Goal: Information Seeking & Learning: Check status

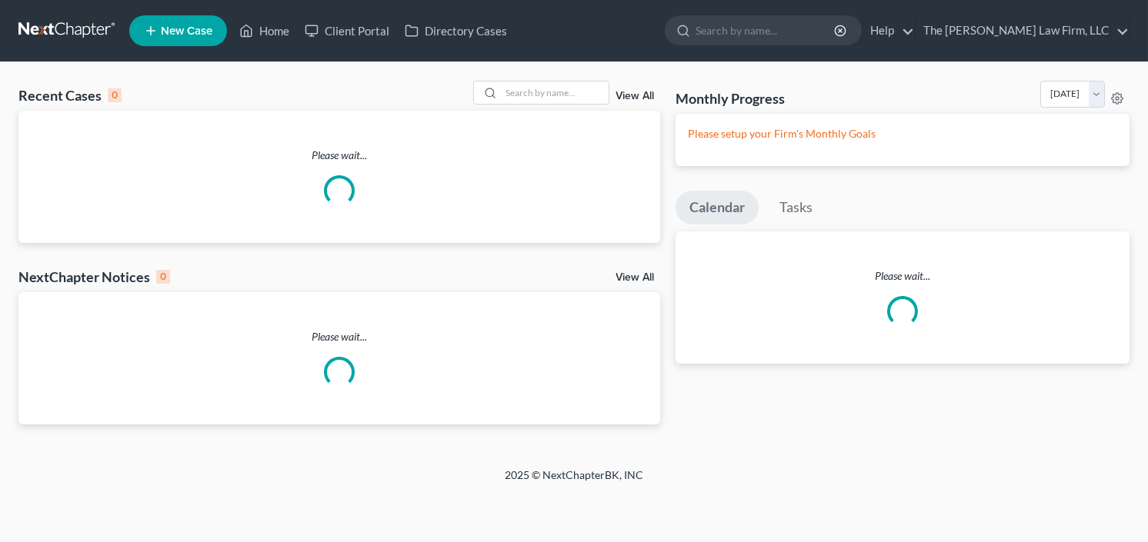
click at [824, 35] on input "search" at bounding box center [765, 30] width 141 height 28
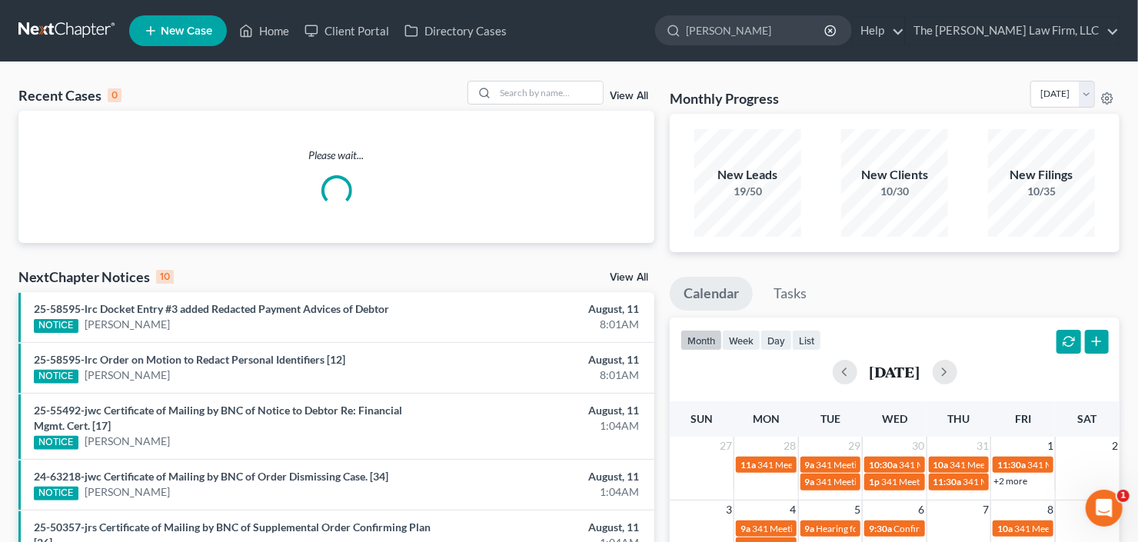
type input "george"
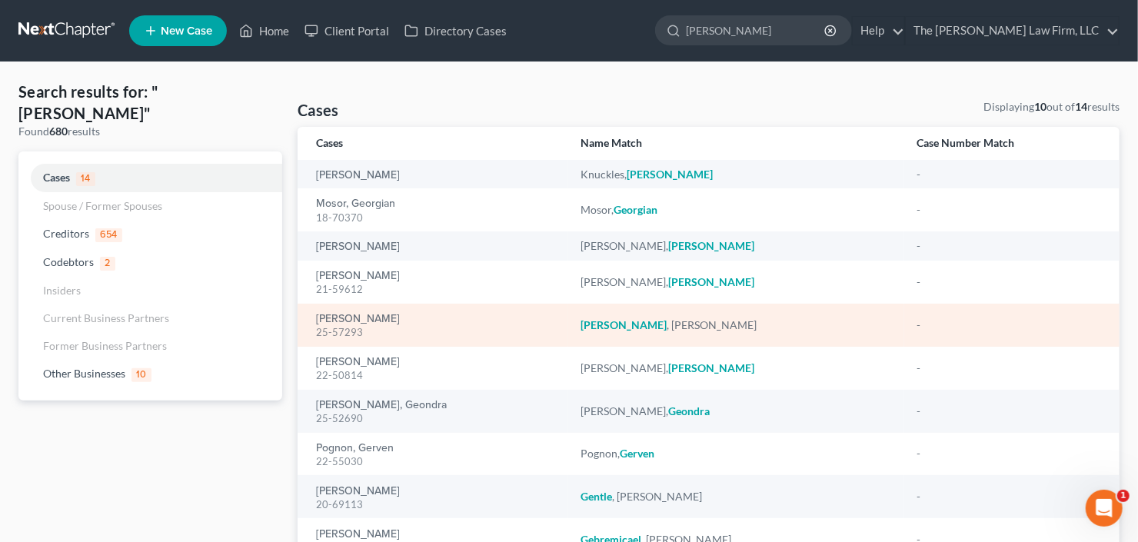
click at [331, 330] on div "25-57293" at bounding box center [436, 332] width 240 height 15
click at [374, 314] on link "[PERSON_NAME]" at bounding box center [358, 319] width 84 height 11
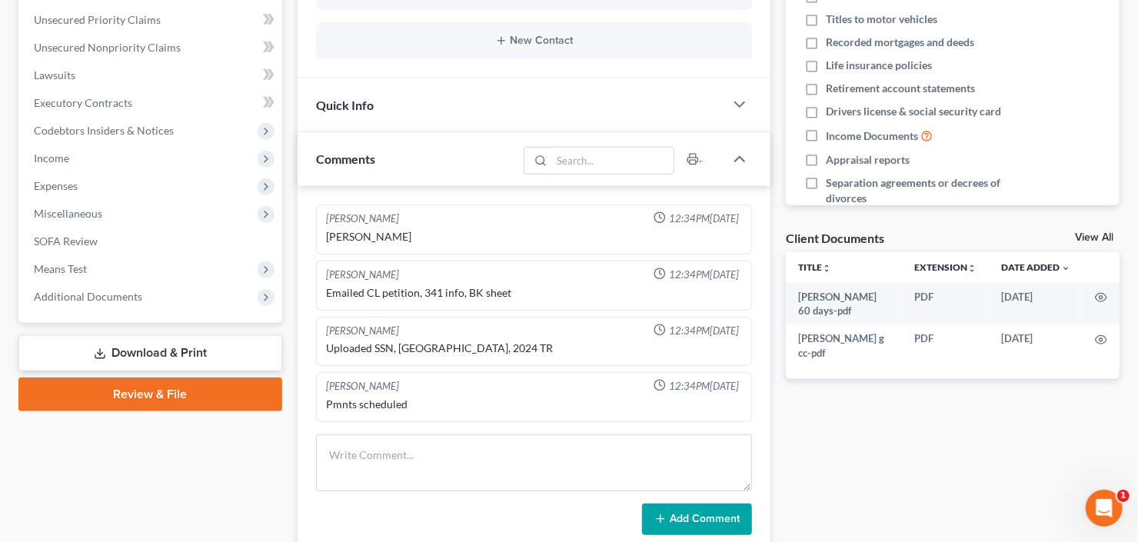
scroll to position [369, 0]
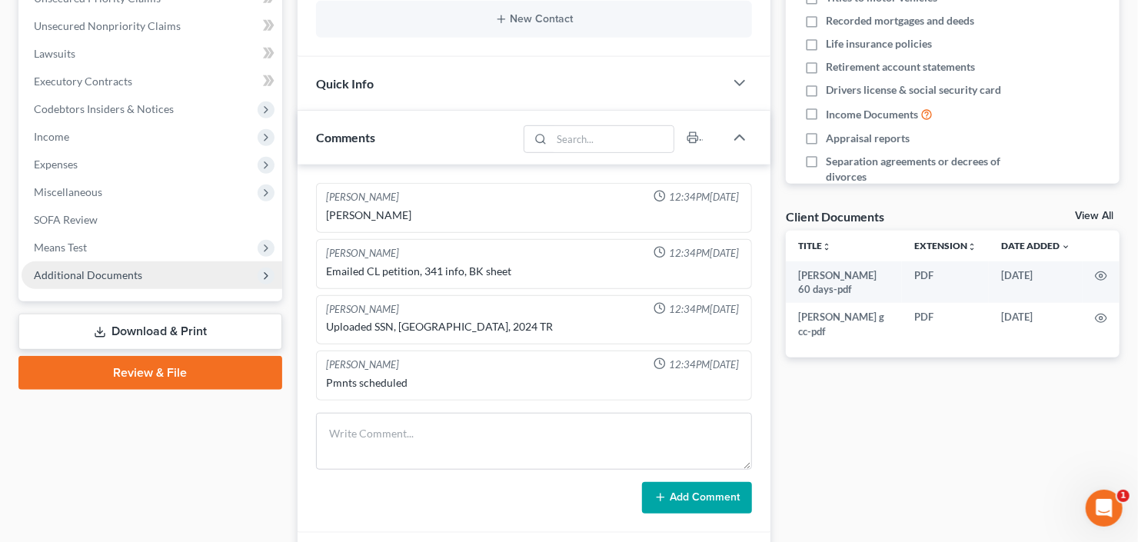
click at [102, 274] on span "Additional Documents" at bounding box center [88, 274] width 108 height 13
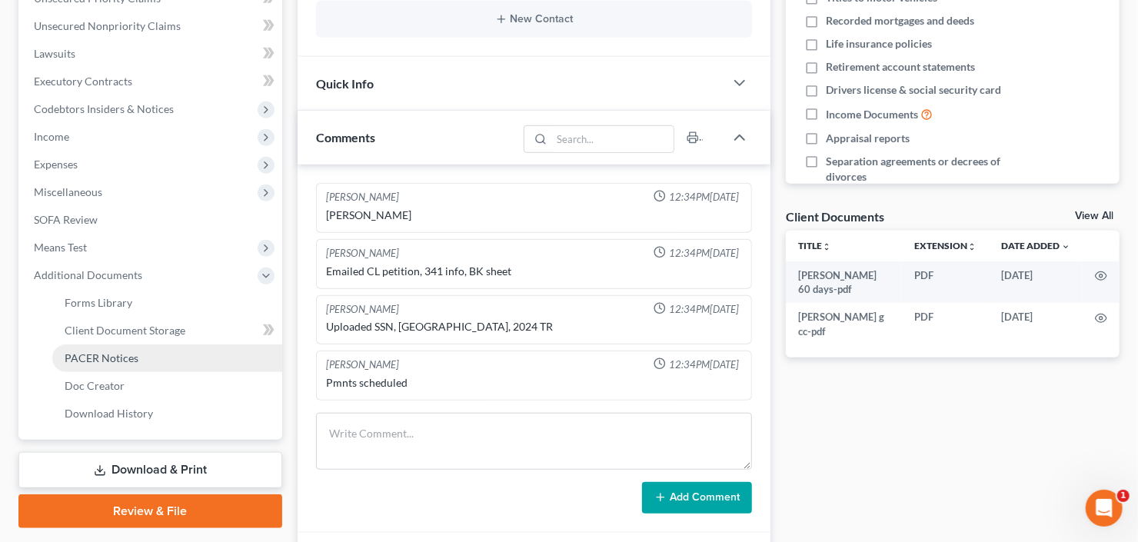
click at [121, 358] on span "PACER Notices" at bounding box center [102, 357] width 74 height 13
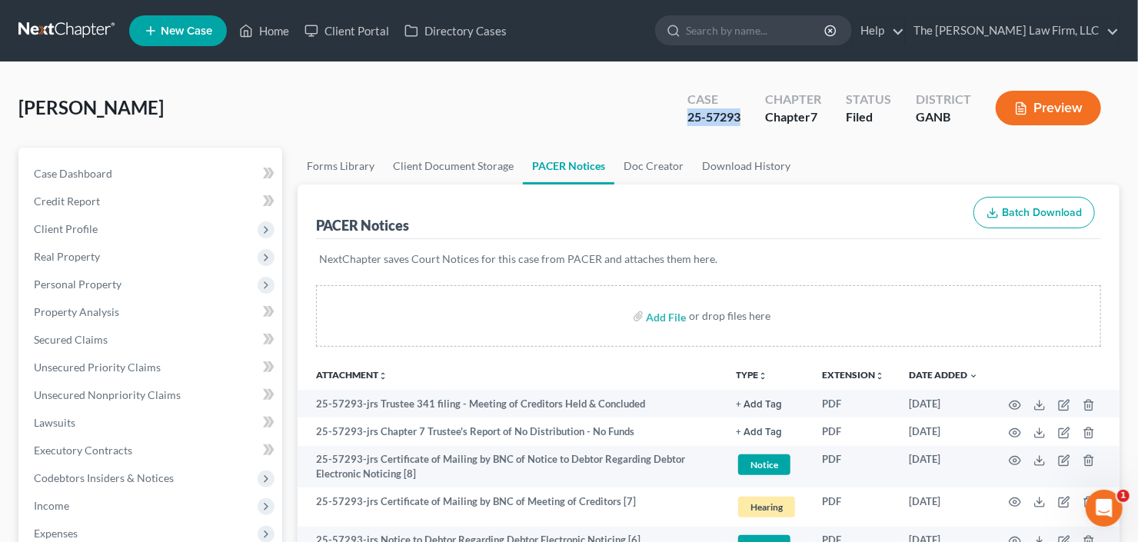
drag, startPoint x: 748, startPoint y: 118, endPoint x: 674, endPoint y: 121, distance: 74.6
click at [674, 121] on div "Case 25-57293 Chapter Chapter 7 Status Filed District GANB Preview" at bounding box center [894, 108] width 451 height 55
copy div "25-57293"
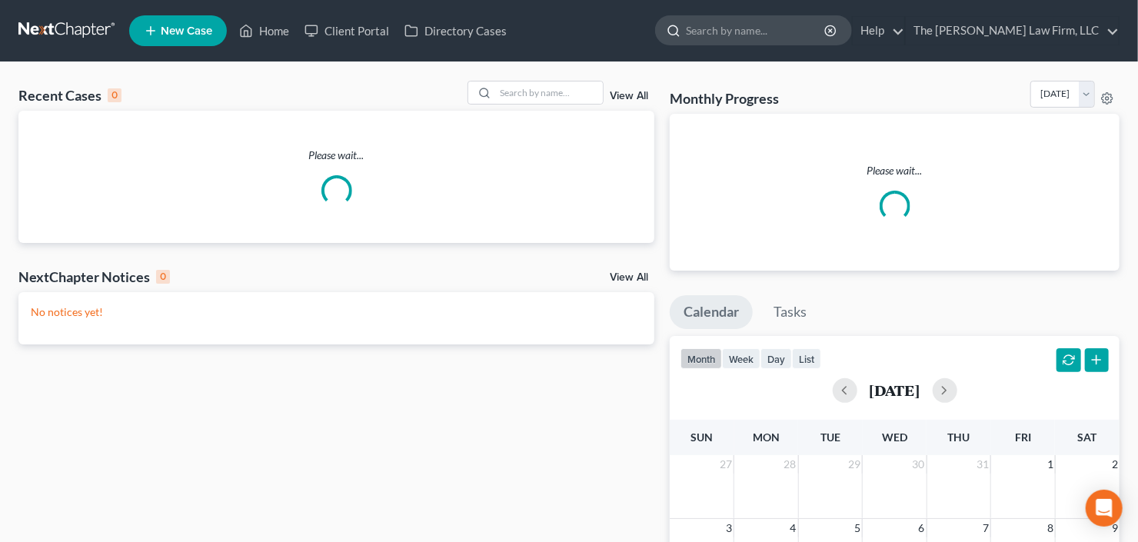
click at [804, 33] on input "search" at bounding box center [756, 30] width 141 height 28
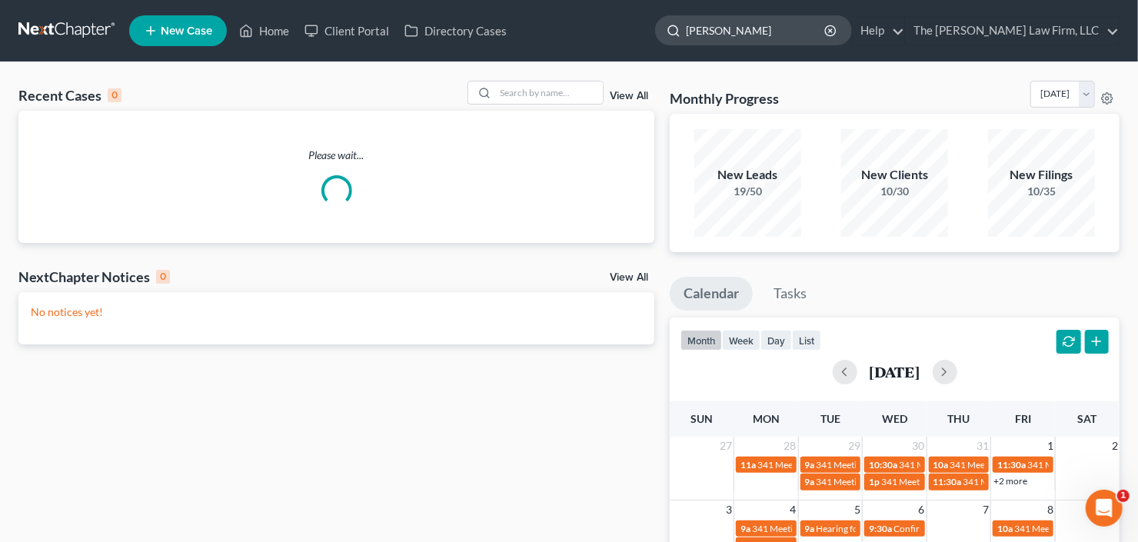
type input "[PERSON_NAME]"
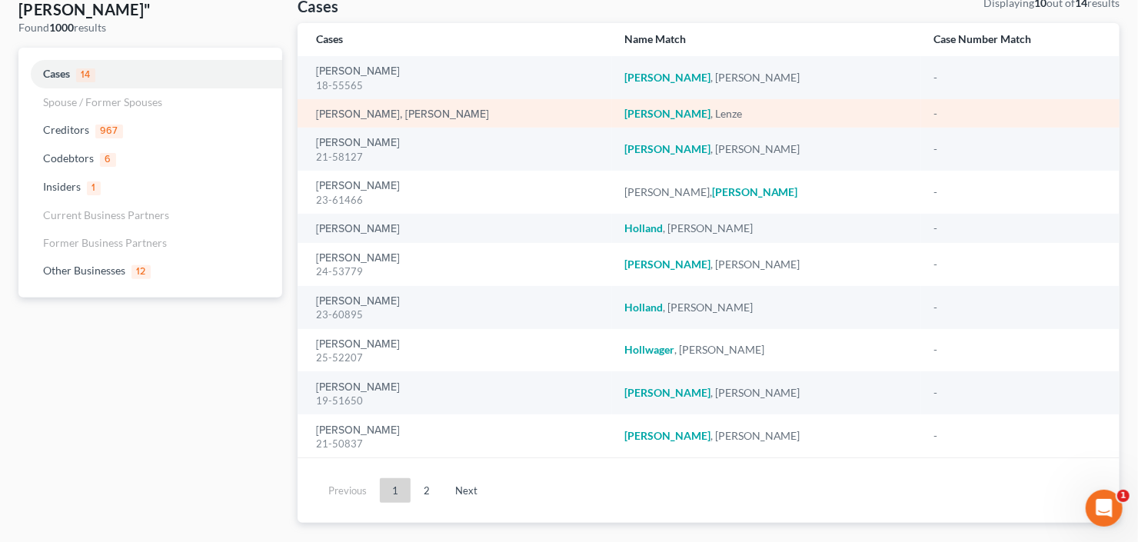
scroll to position [131, 0]
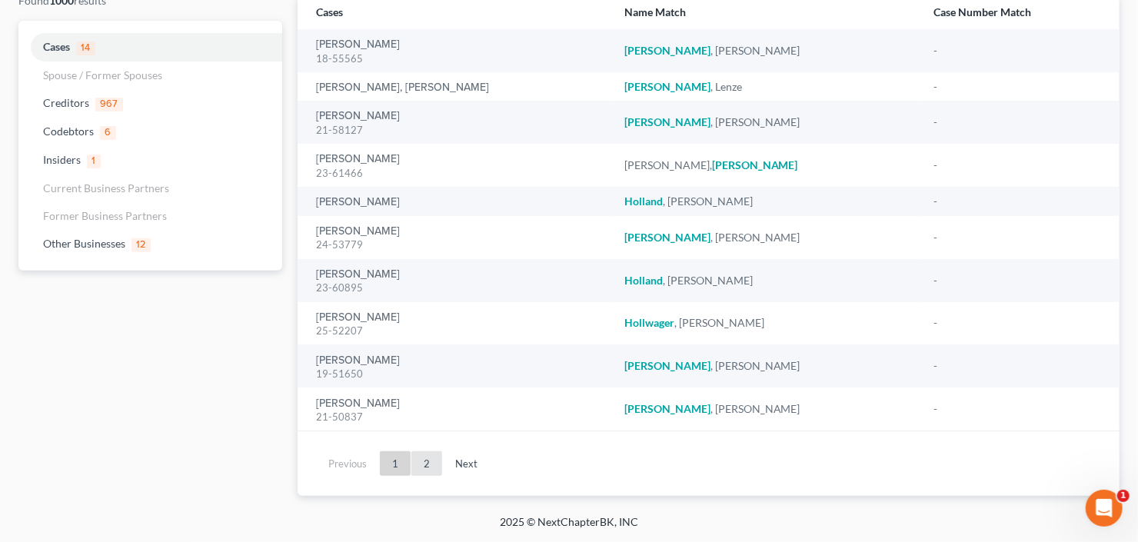
click at [427, 465] on link "2" at bounding box center [426, 463] width 31 height 25
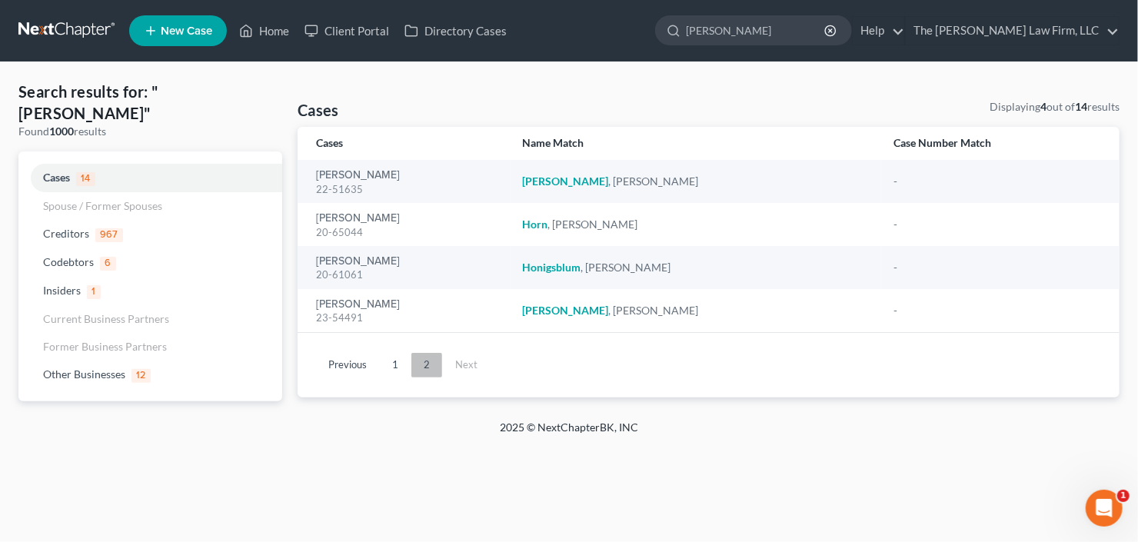
scroll to position [0, 0]
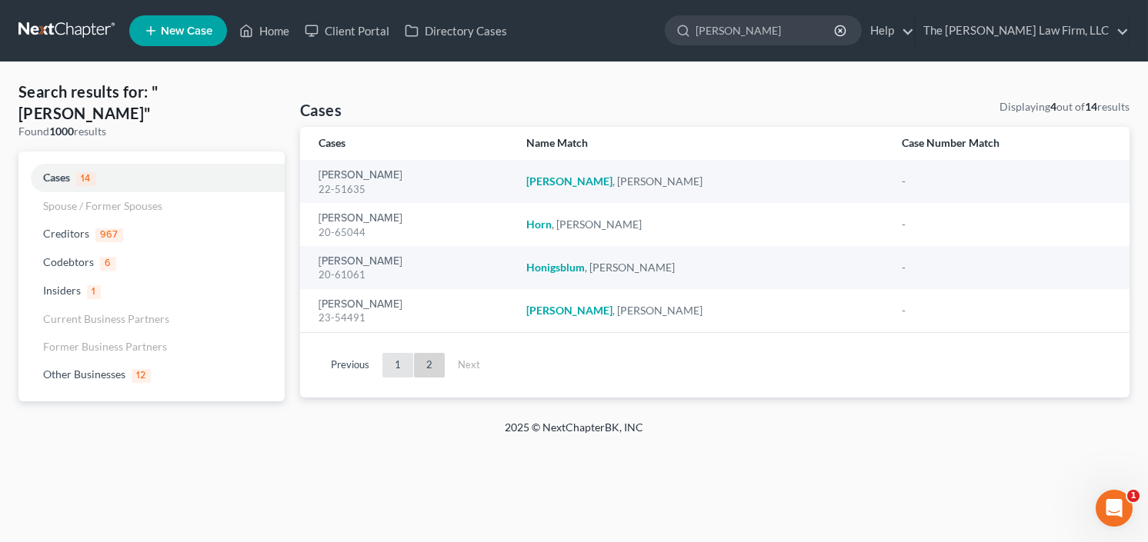
click at [402, 367] on link "1" at bounding box center [397, 365] width 31 height 25
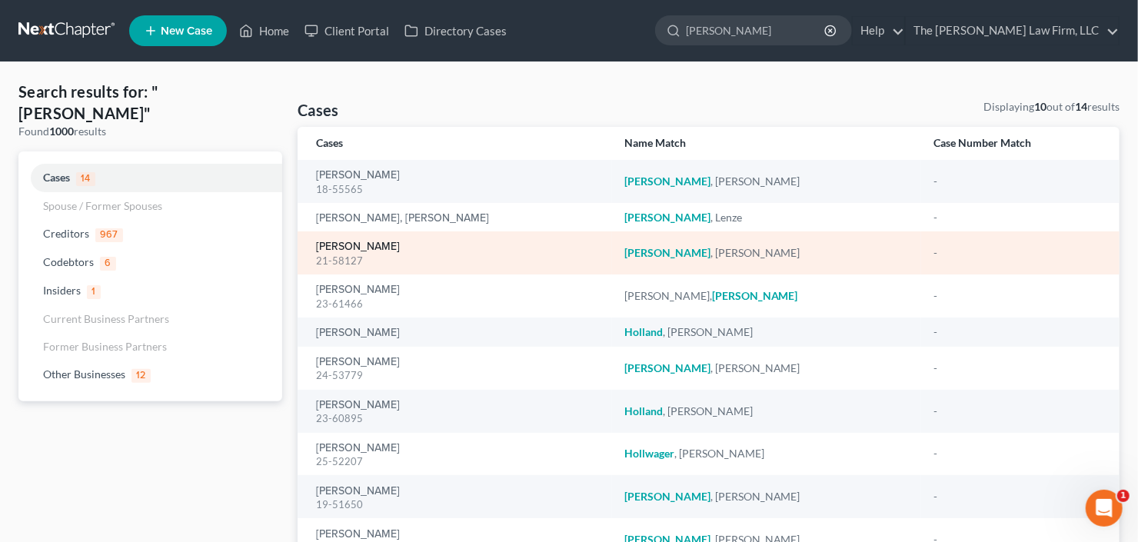
click at [362, 249] on link "[PERSON_NAME]" at bounding box center [358, 247] width 84 height 11
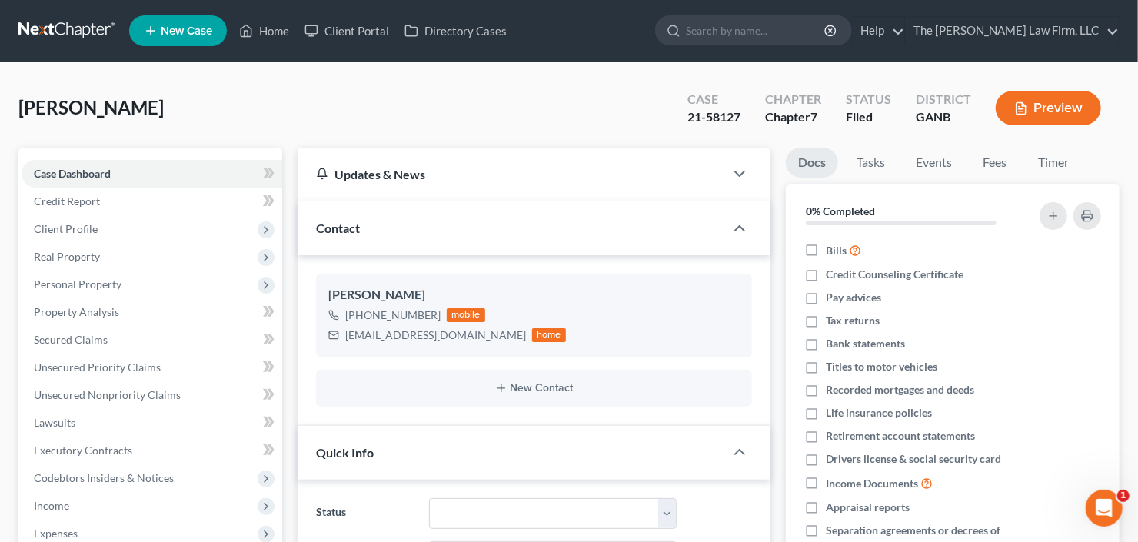
scroll to position [246, 0]
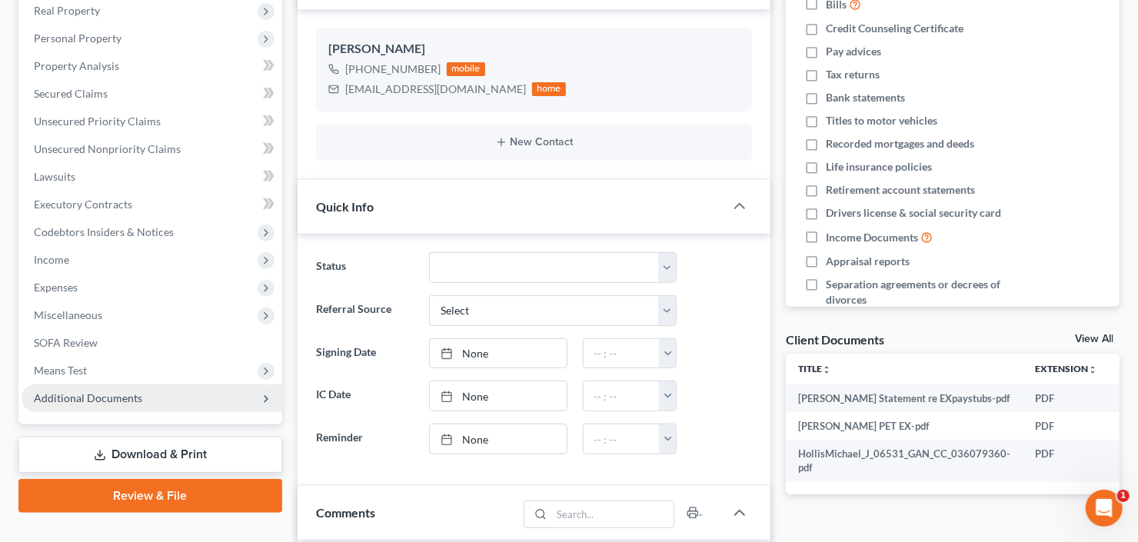
click at [73, 405] on span "Additional Documents" at bounding box center [152, 399] width 261 height 28
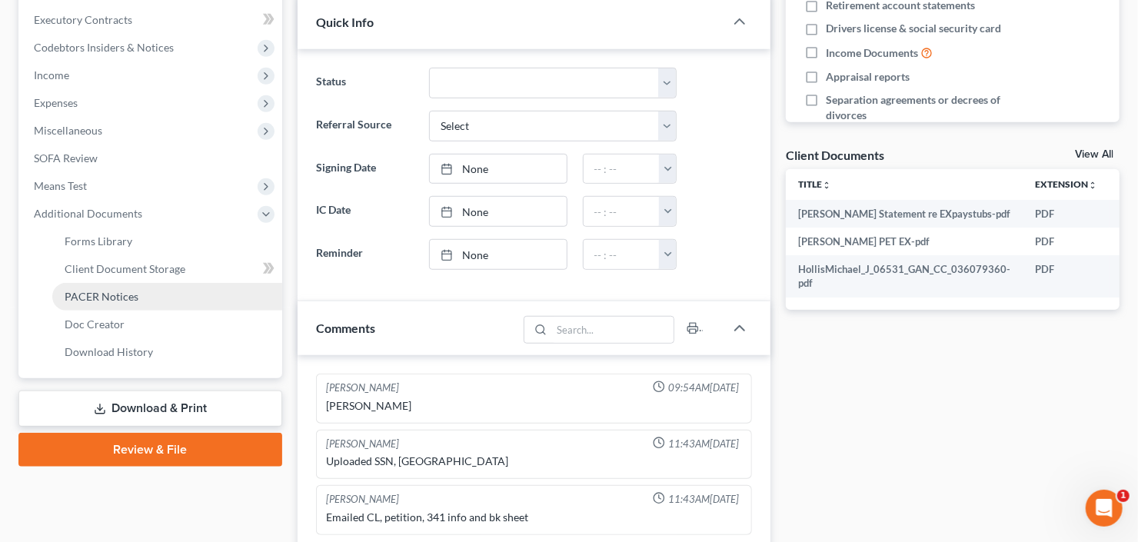
click at [125, 291] on span "PACER Notices" at bounding box center [102, 296] width 74 height 13
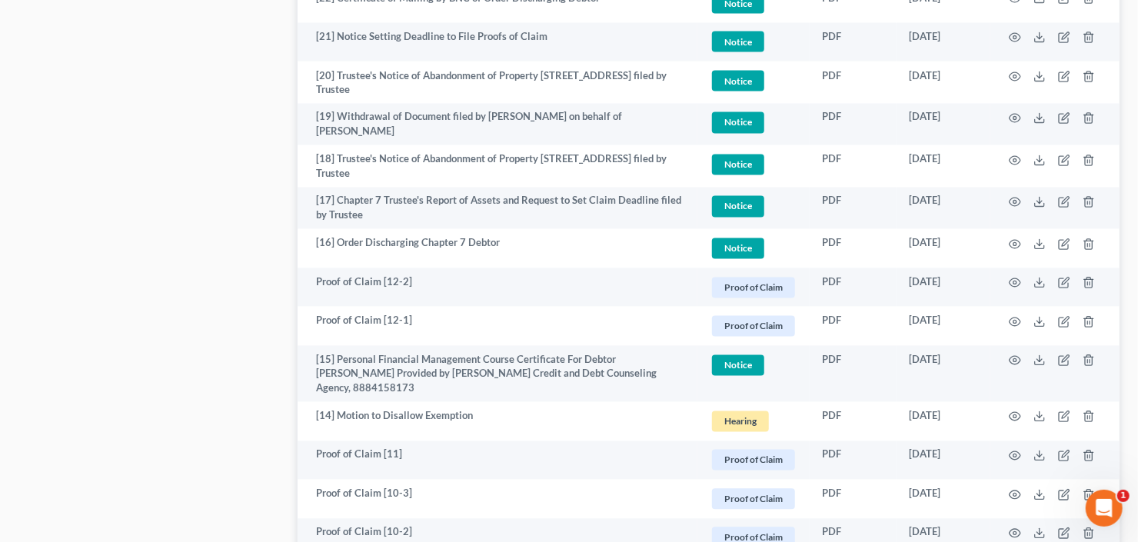
scroll to position [1354, 0]
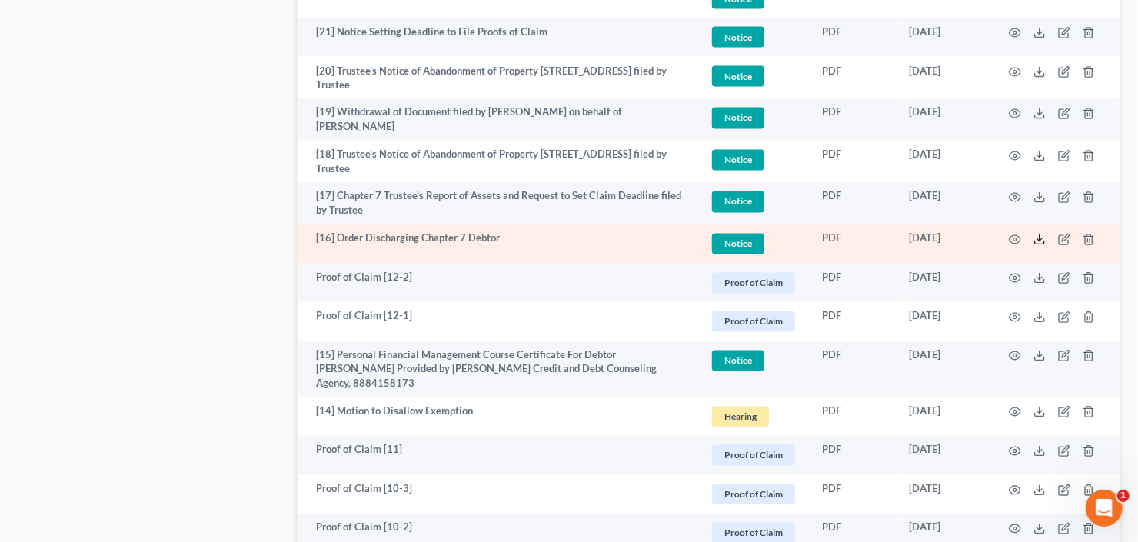
click at [1039, 238] on icon at bounding box center [1040, 240] width 12 height 12
